Goal: Share content: Share content

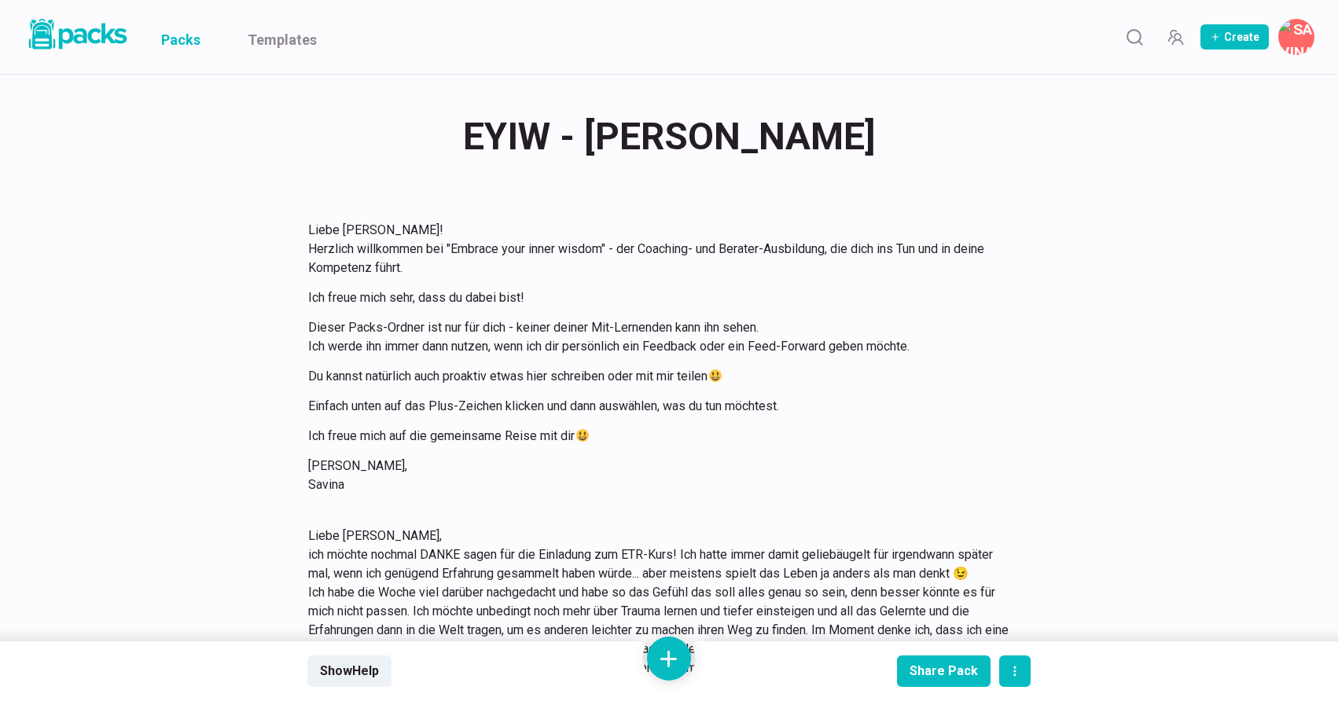
click at [189, 39] on link "Packs" at bounding box center [180, 37] width 39 height 74
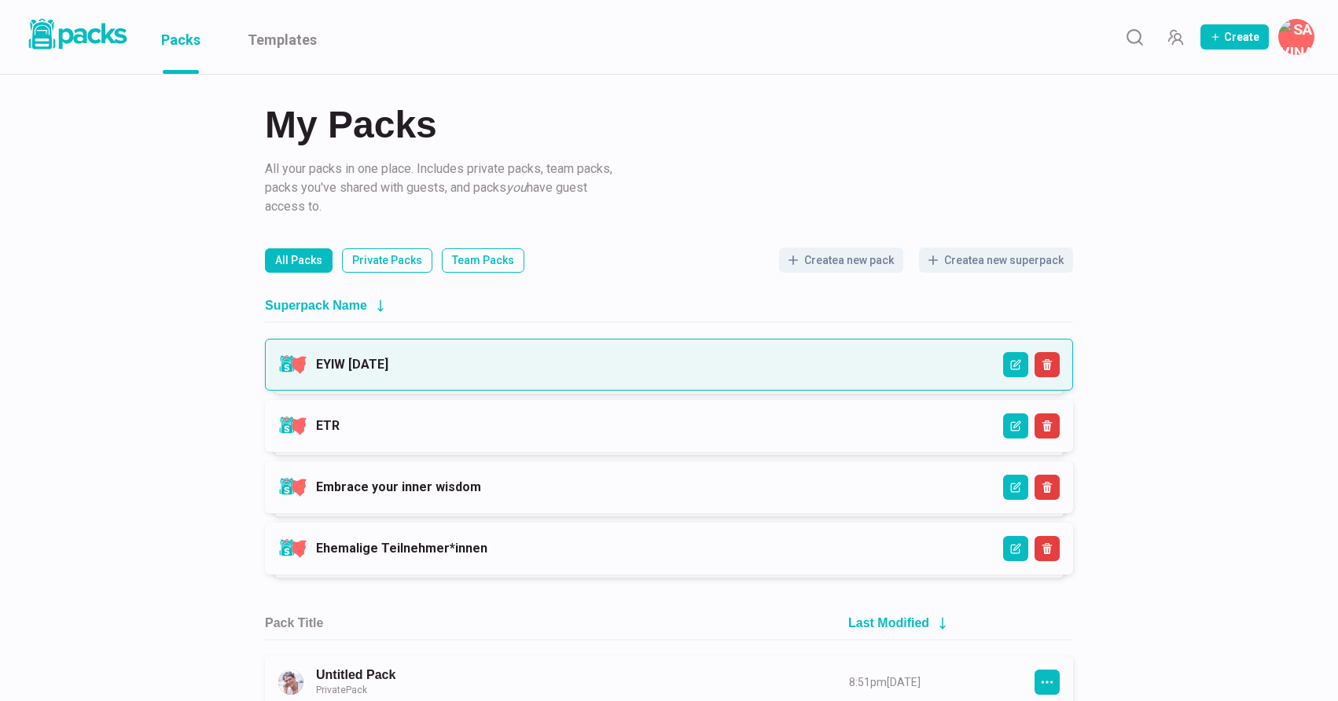
click at [388, 363] on link "EYIW [DATE]" at bounding box center [352, 364] width 72 height 15
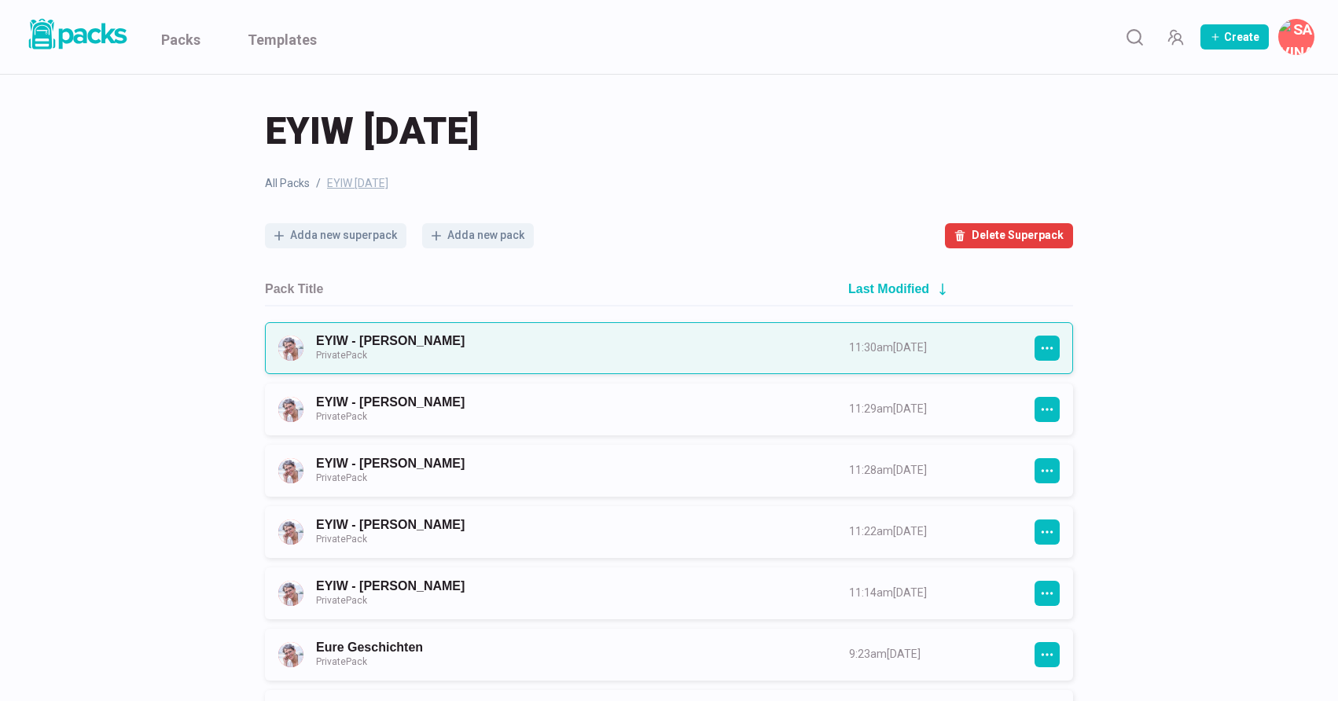
click at [561, 355] on link "EYIW - [PERSON_NAME] Private Pack" at bounding box center [568, 347] width 505 height 29
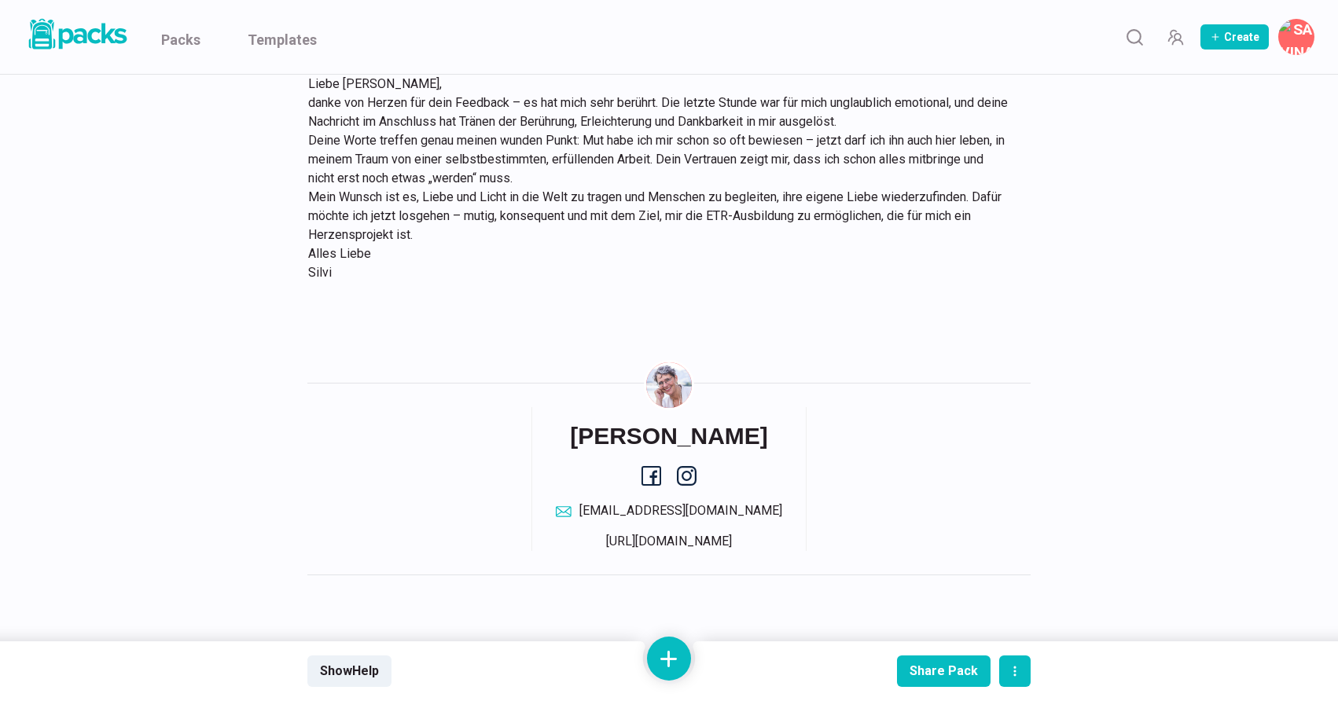
scroll to position [1404, 0]
click at [186, 35] on link "Packs" at bounding box center [180, 37] width 39 height 74
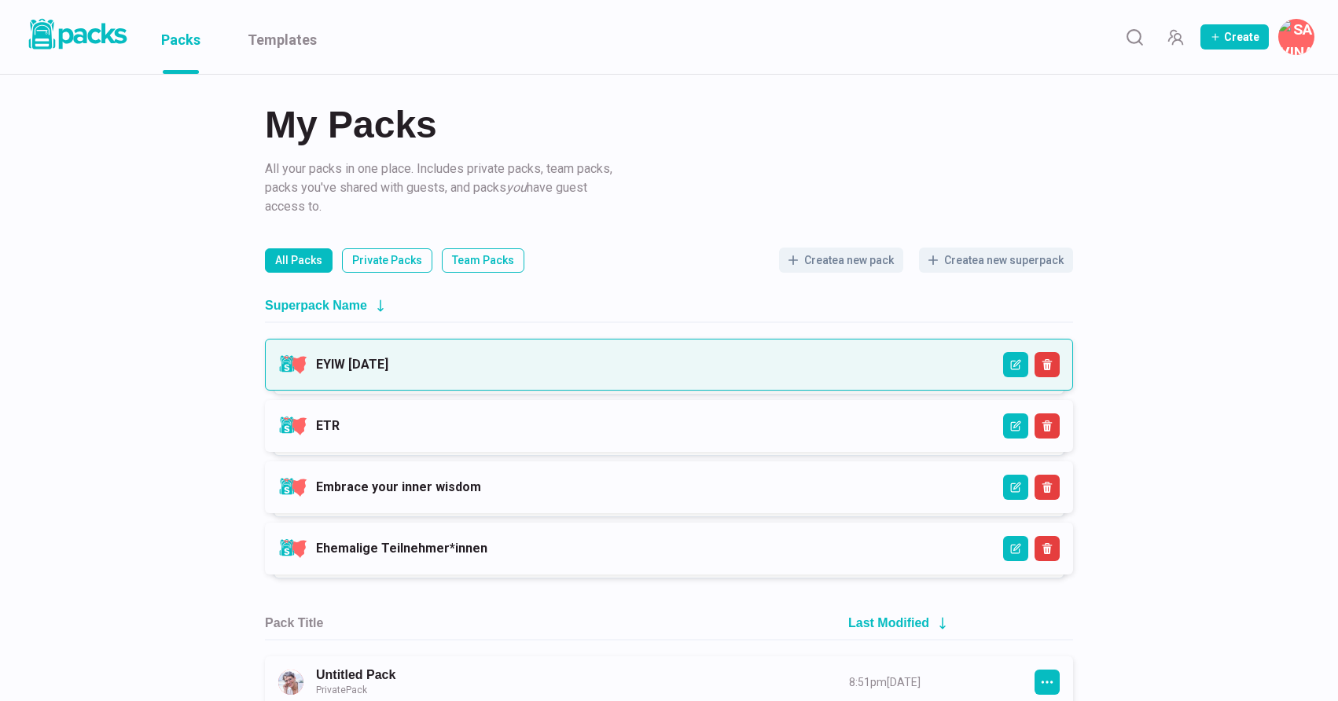
click at [388, 359] on link "EYIW [DATE]" at bounding box center [352, 364] width 72 height 15
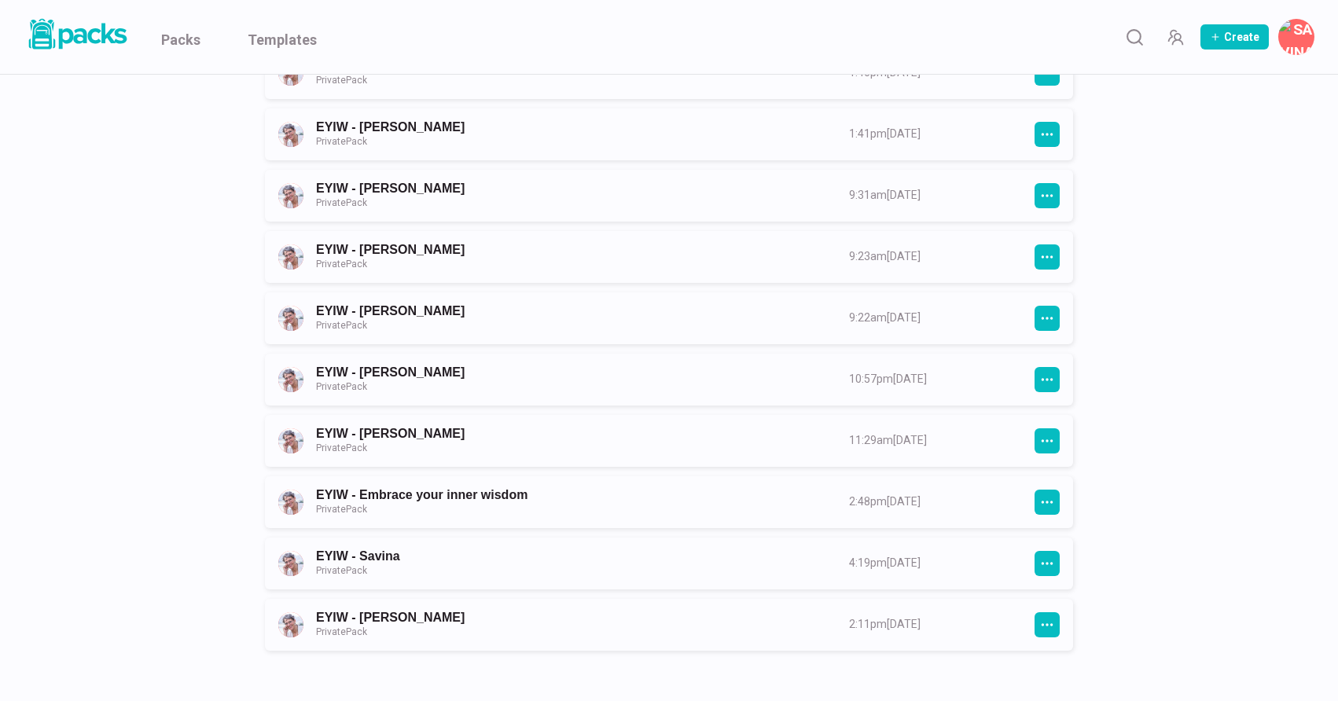
scroll to position [1572, 0]
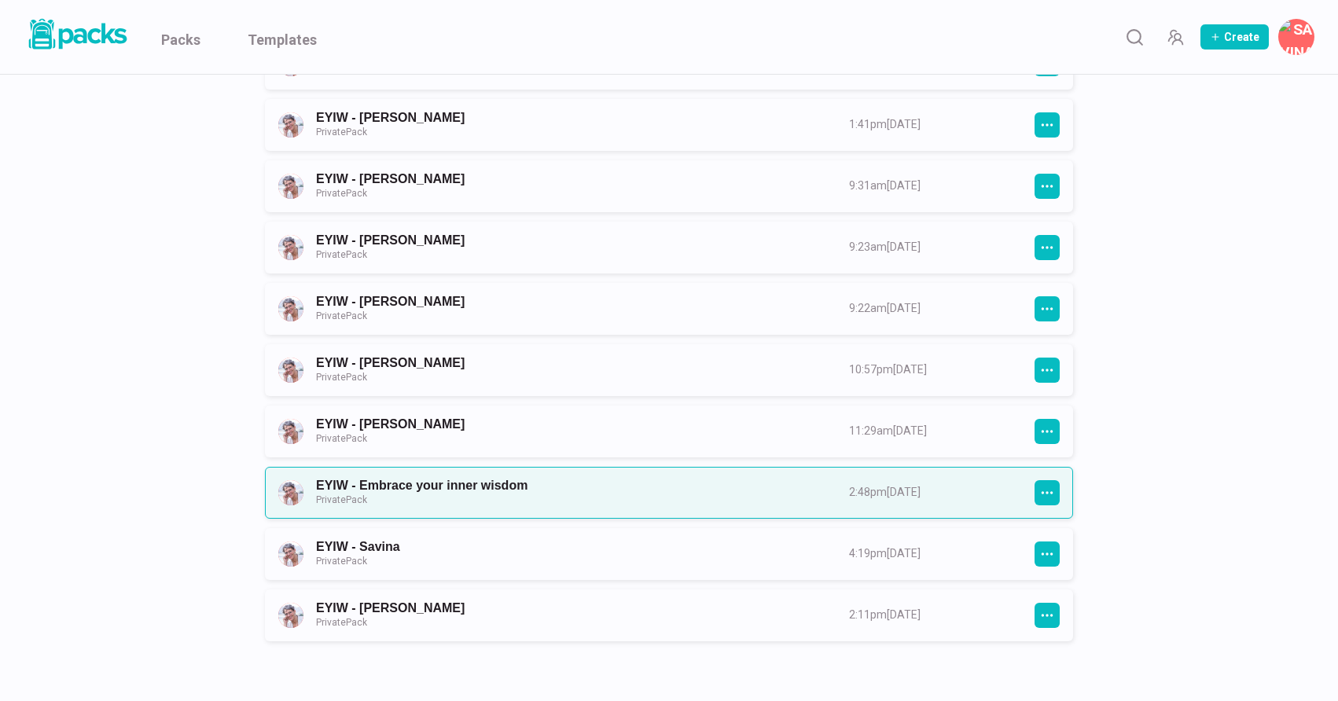
click at [821, 498] on link "EYIW - Embrace your inner wisdom Private Pack" at bounding box center [568, 492] width 505 height 29
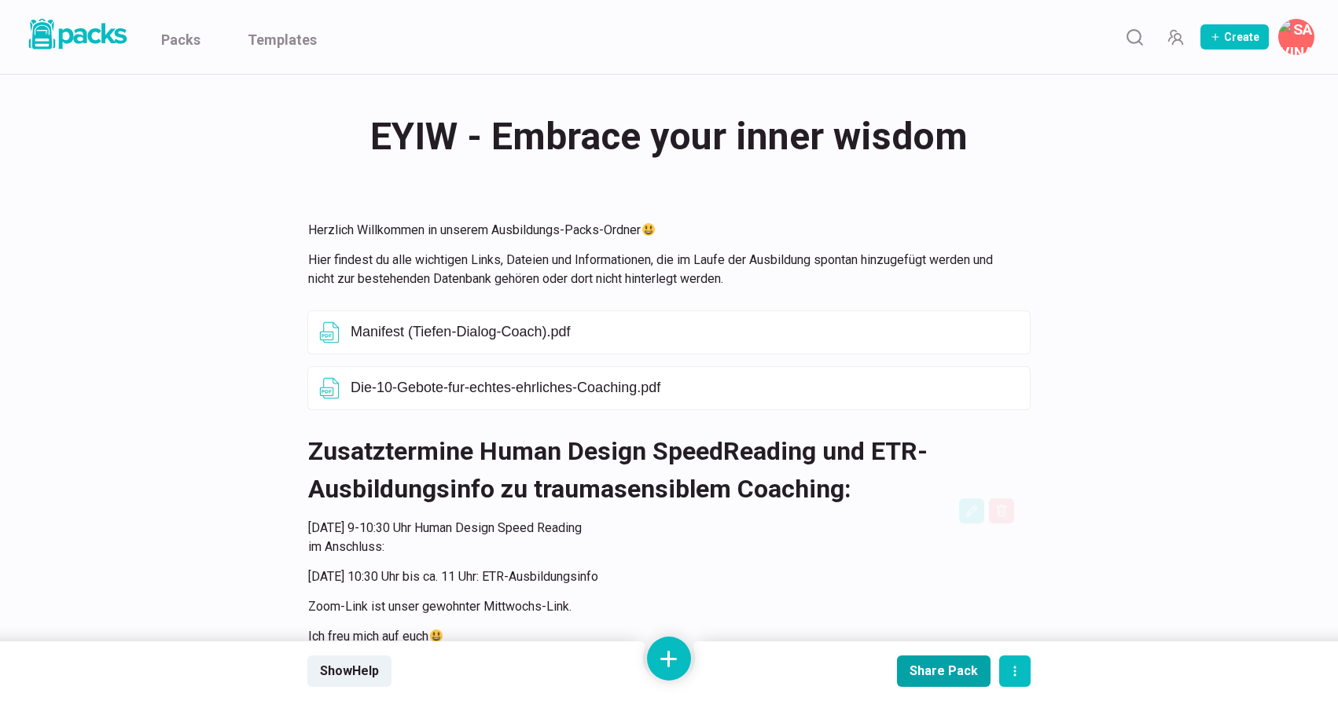
click at [960, 677] on div "Share Pack" at bounding box center [944, 671] width 68 height 15
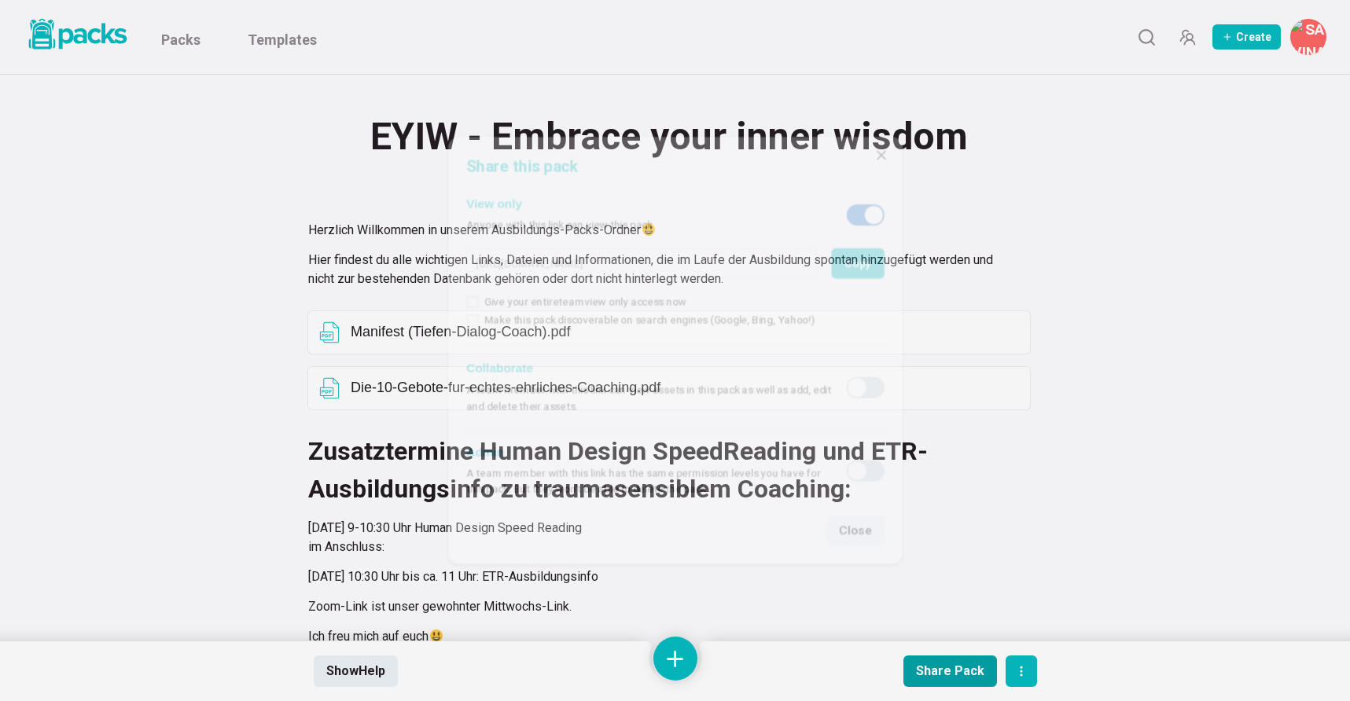
type input "[URL][DOMAIN_NAME]"
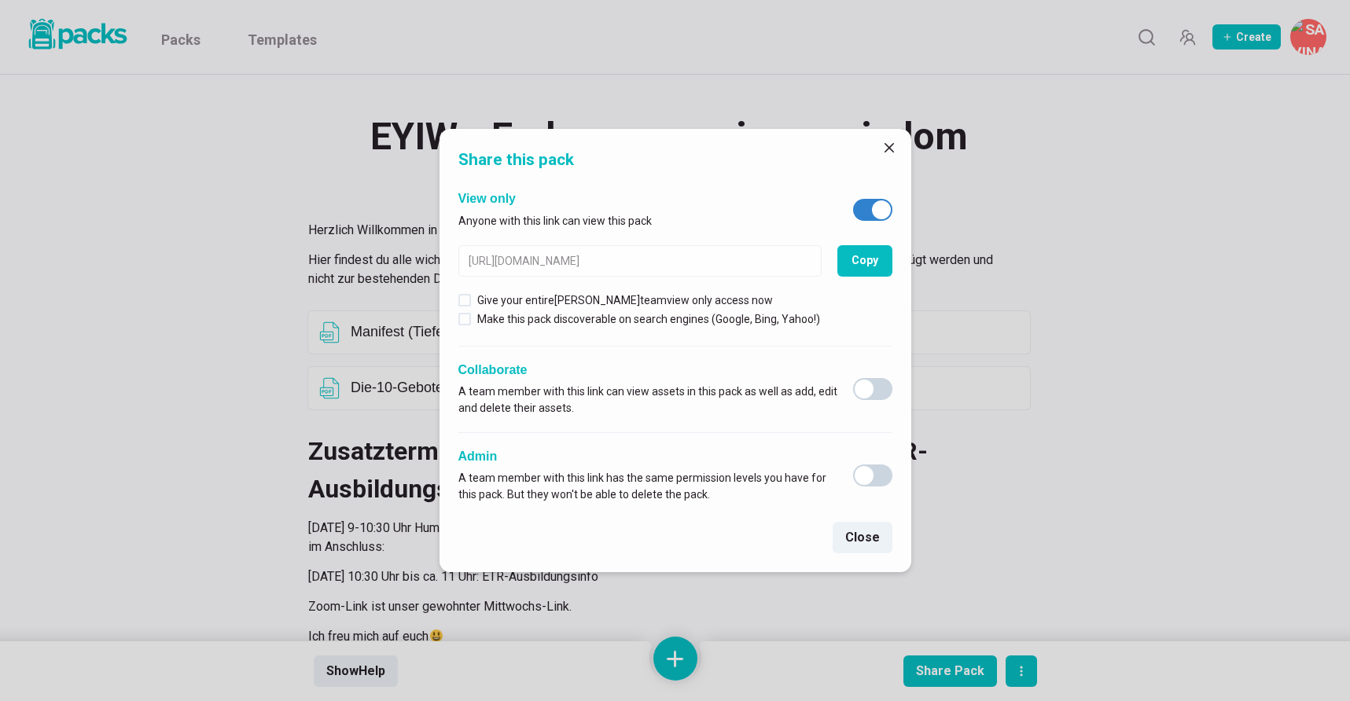
click at [885, 204] on span at bounding box center [881, 209] width 19 height 19
click at [853, 199] on input "checkbox" at bounding box center [852, 198] width 1 height 1
checkbox input "false"
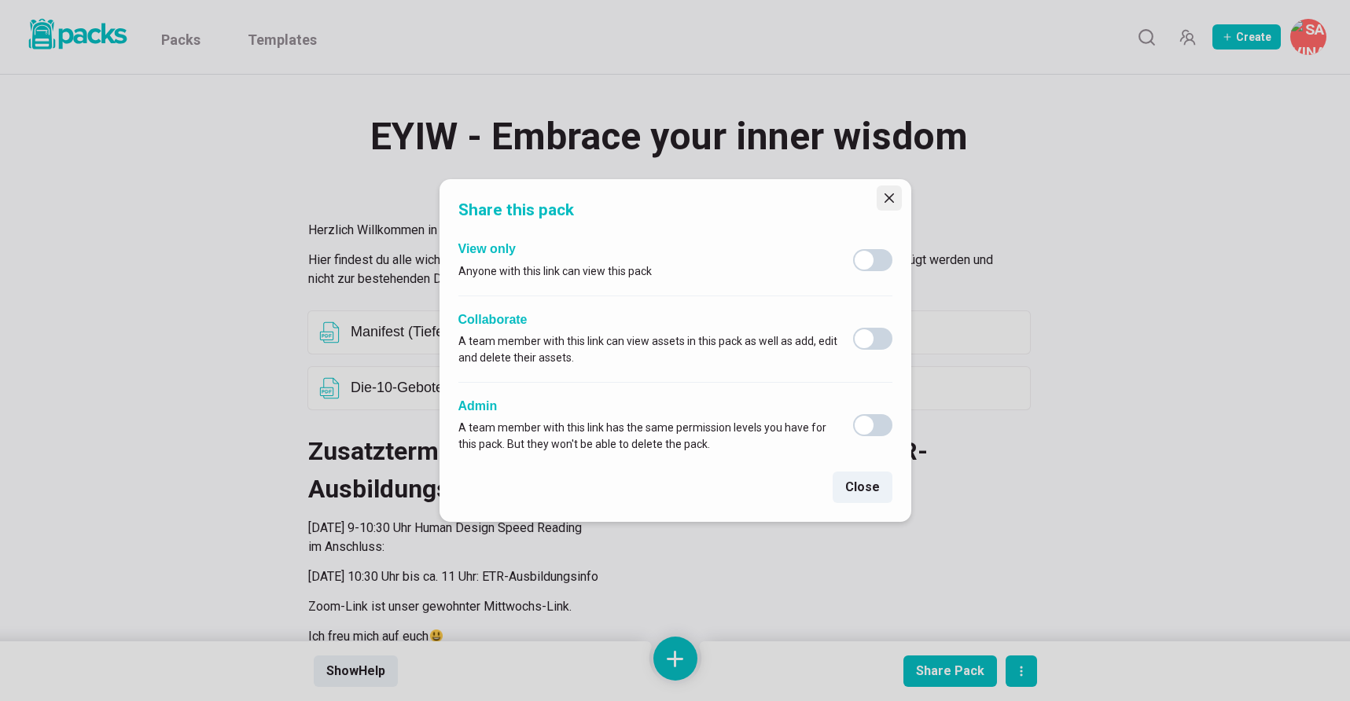
click at [890, 196] on icon "Close" at bounding box center [889, 197] width 9 height 9
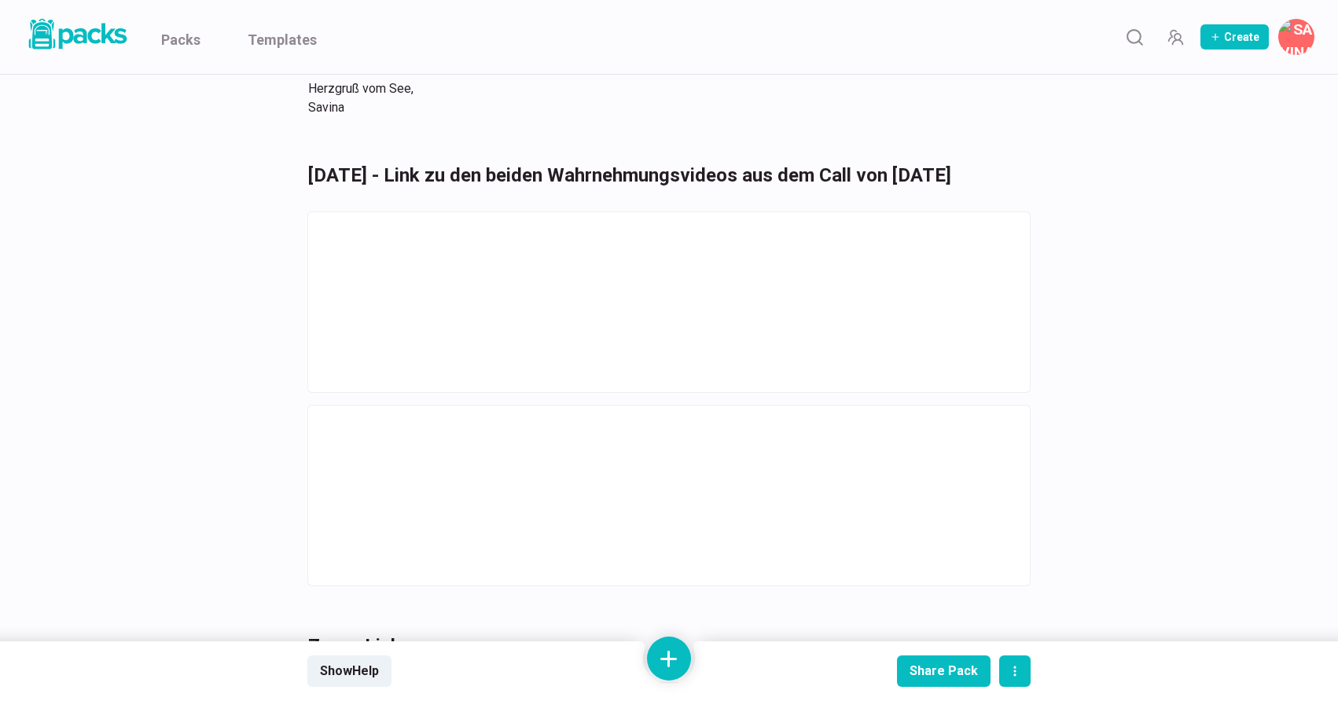
scroll to position [2144, 0]
